Goal: Ask a question

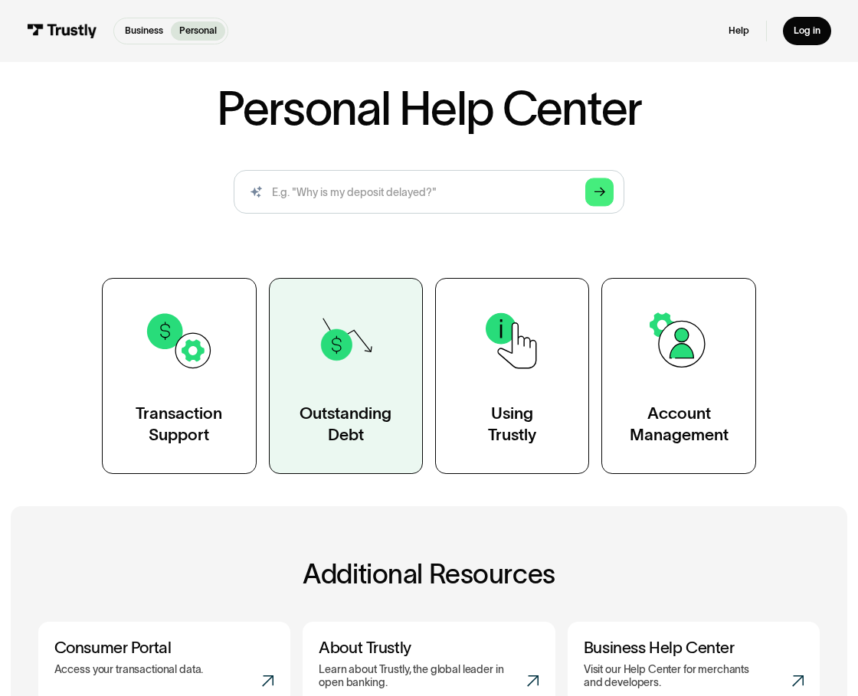
scroll to position [41, 0]
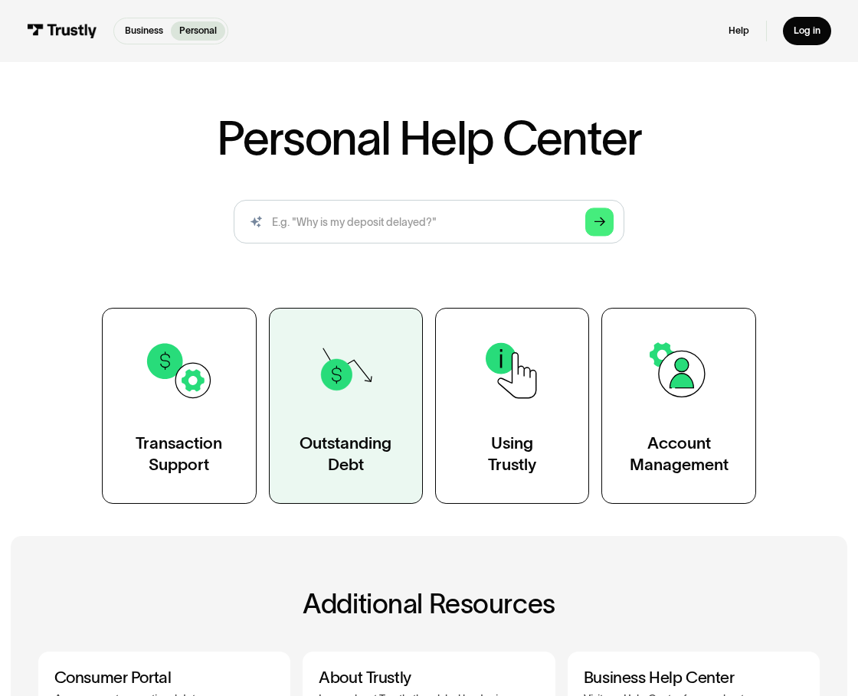
click at [368, 492] on link "Outstanding Debt" at bounding box center [346, 405] width 154 height 195
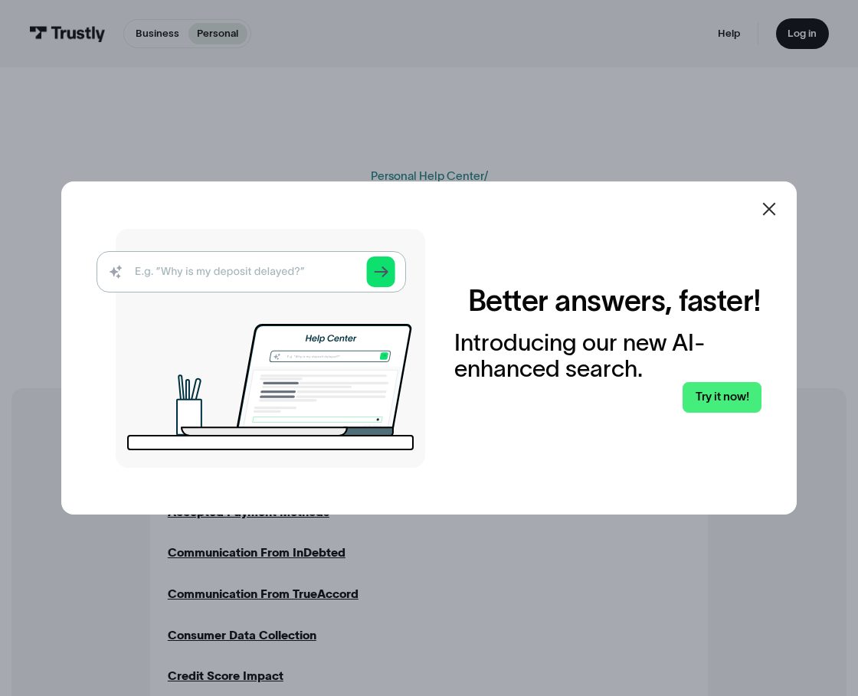
click at [775, 208] on icon at bounding box center [769, 209] width 18 height 18
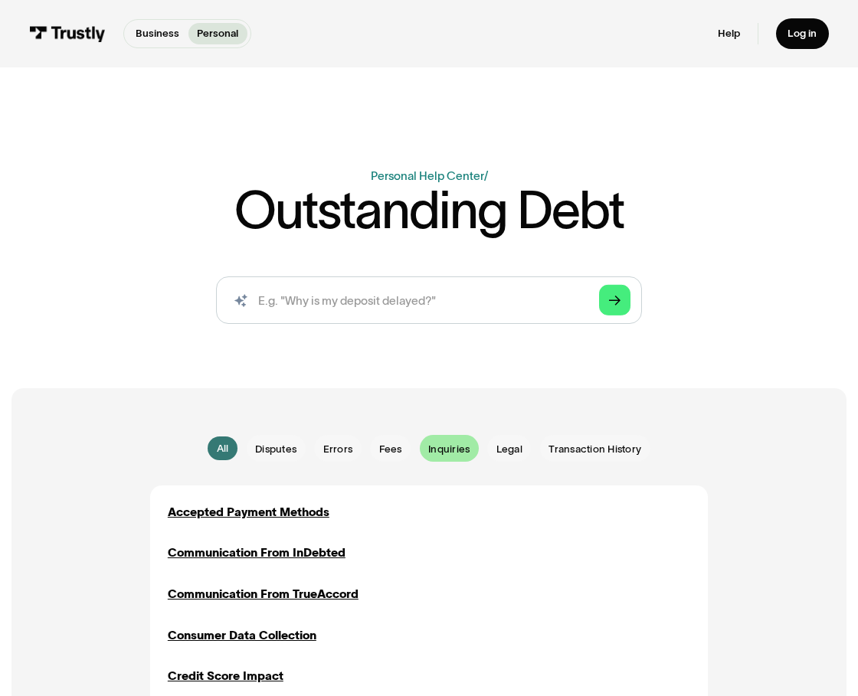
click at [438, 445] on span "Inquiries" at bounding box center [448, 449] width 41 height 15
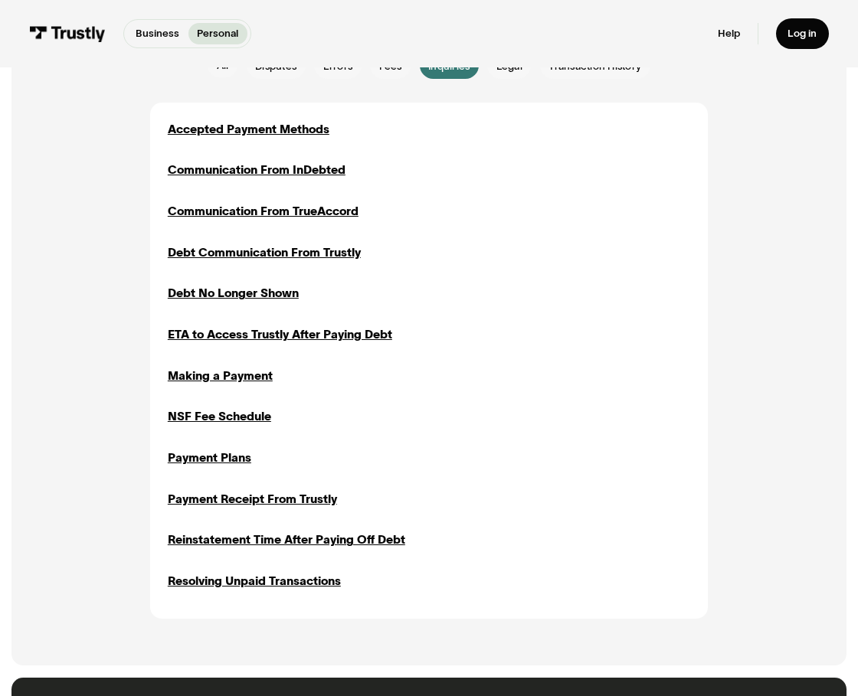
scroll to position [306, 0]
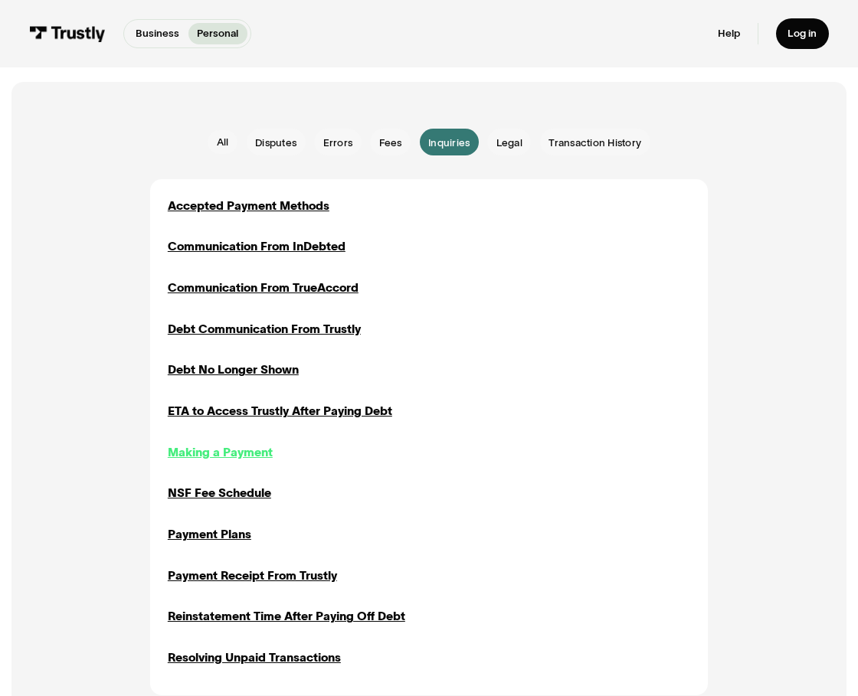
click at [216, 446] on div "Making a Payment" at bounding box center [220, 452] width 105 height 18
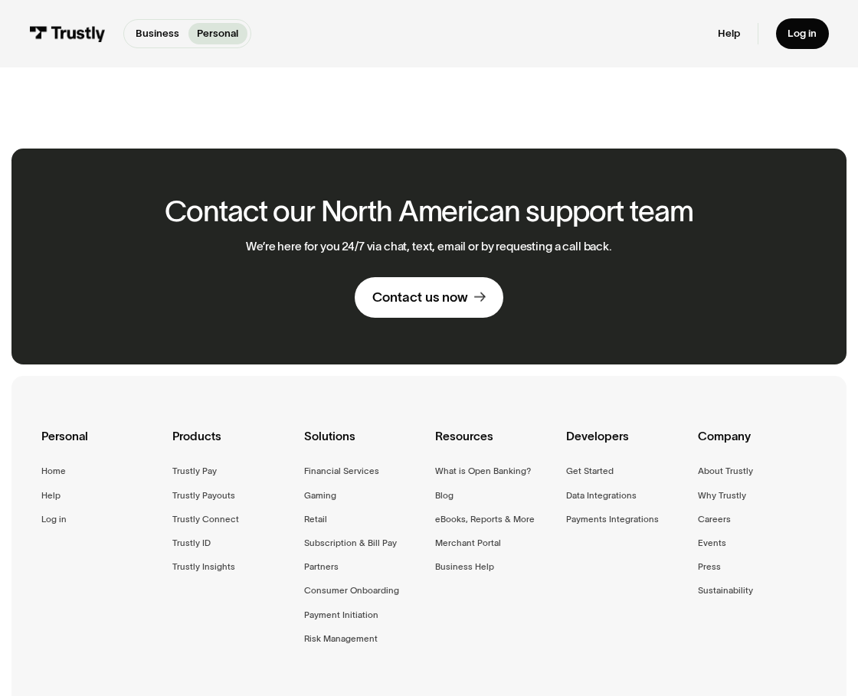
scroll to position [460, 0]
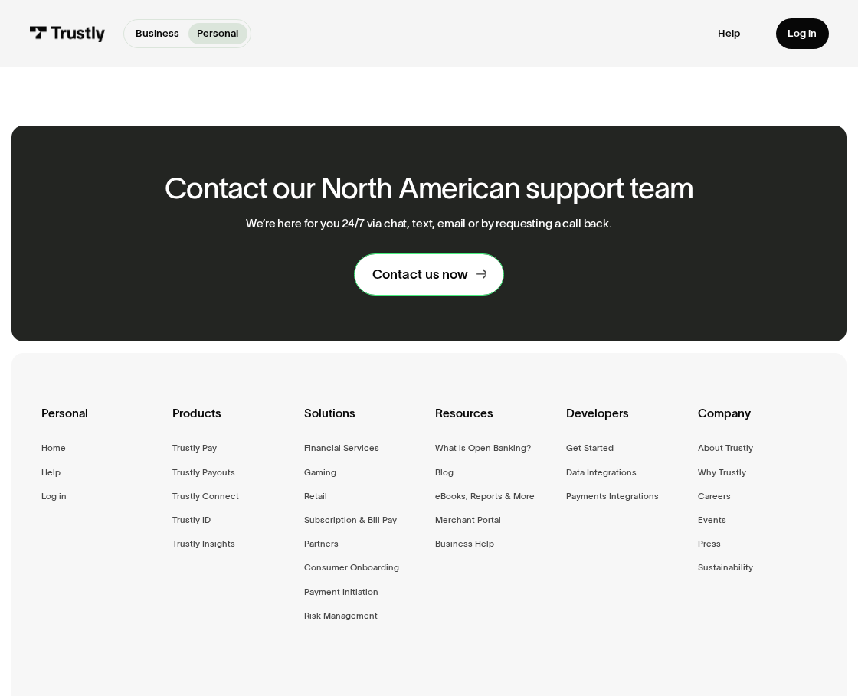
click at [414, 275] on div "Contact us now" at bounding box center [420, 274] width 96 height 17
